Goal: Find specific page/section

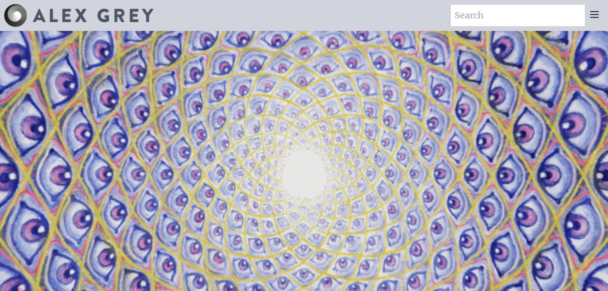
click at [491, 16] on input "search" at bounding box center [518, 15] width 134 height 21
type input "portfolio"
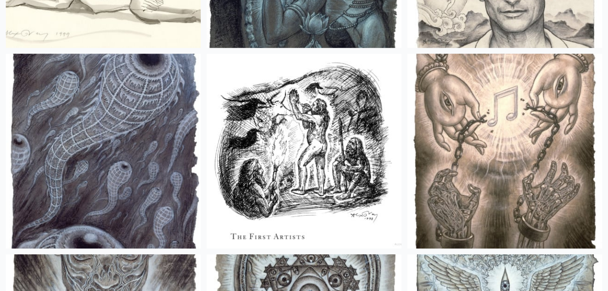
scroll to position [2469, 0]
